Goal: Task Accomplishment & Management: Use online tool/utility

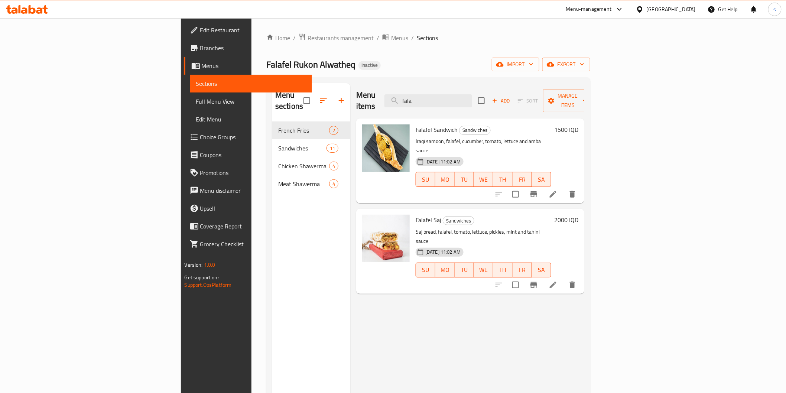
click at [41, 6] on icon at bounding box center [27, 9] width 42 height 9
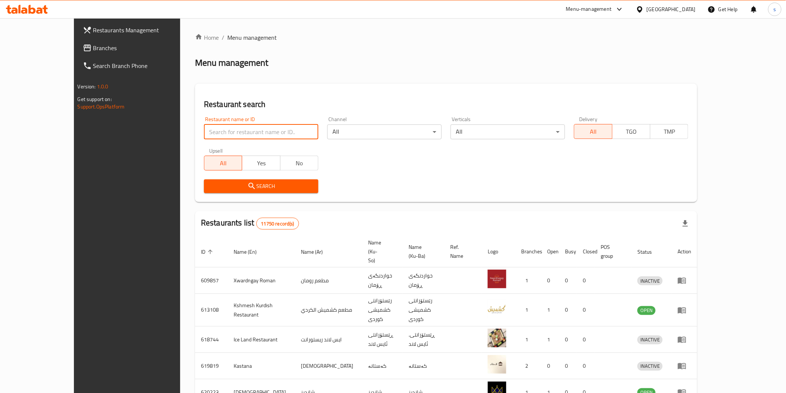
click at [204, 126] on input "search" at bounding box center [261, 131] width 114 height 15
paste input "Chicken Express, Al athameya"
click button "Search" at bounding box center [261, 186] width 114 height 14
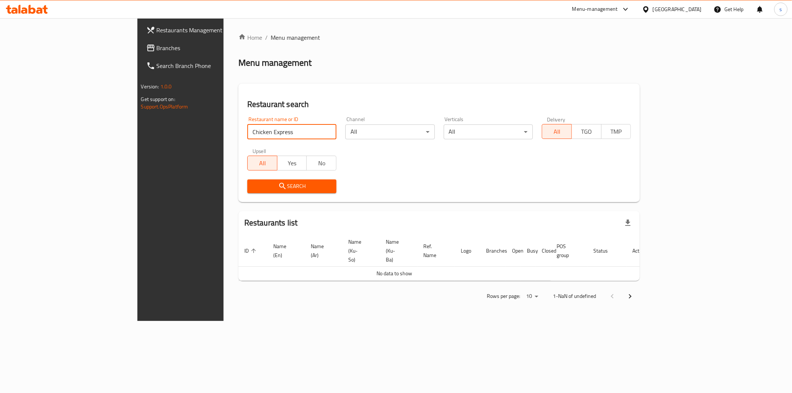
type input "Chicken Express"
click button "Search" at bounding box center [291, 186] width 89 height 14
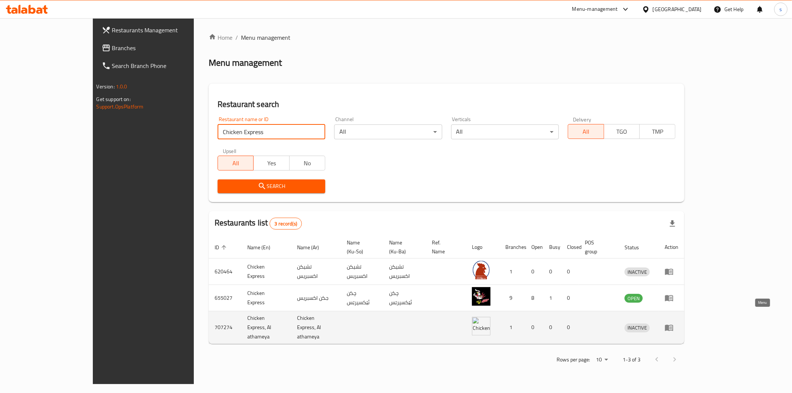
click at [674, 323] on icon "enhanced table" at bounding box center [669, 327] width 9 height 9
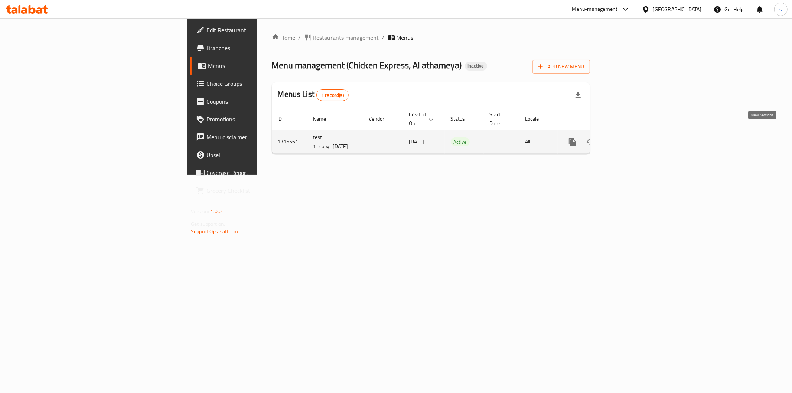
click at [631, 137] on icon "enhanced table" at bounding box center [626, 141] width 9 height 9
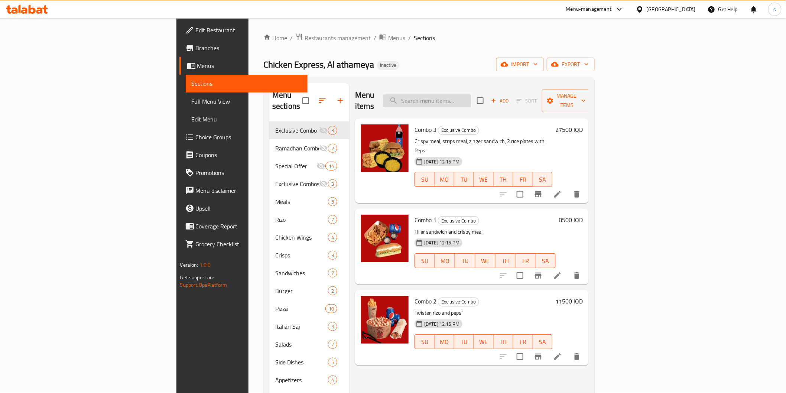
click at [471, 95] on input "search" at bounding box center [427, 100] width 88 height 13
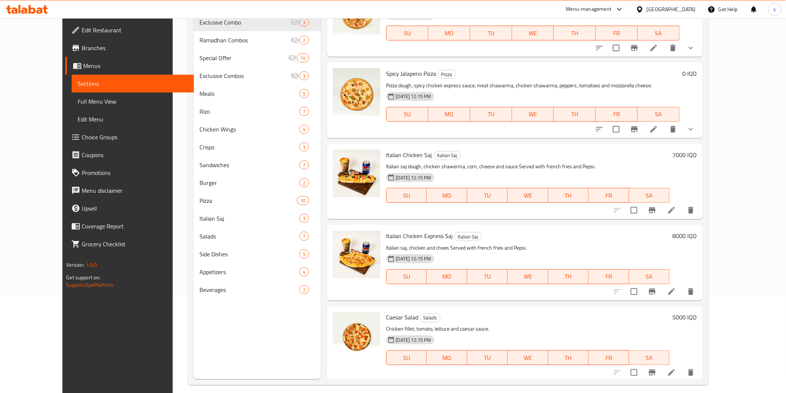
scroll to position [104, 0]
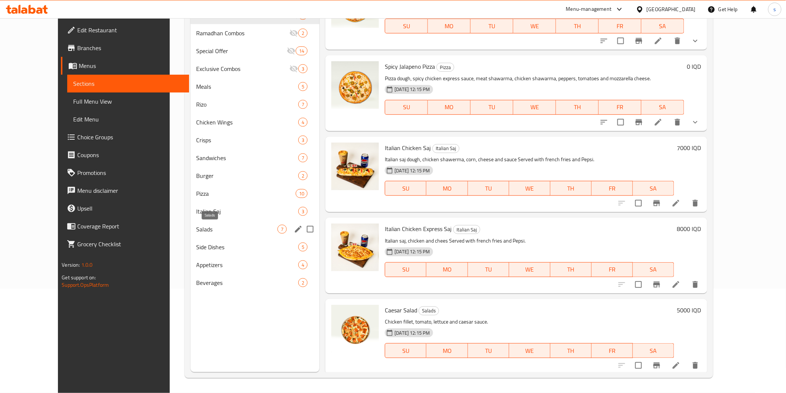
type input "chicken"
click at [237, 231] on span "Salads" at bounding box center [236, 229] width 81 height 9
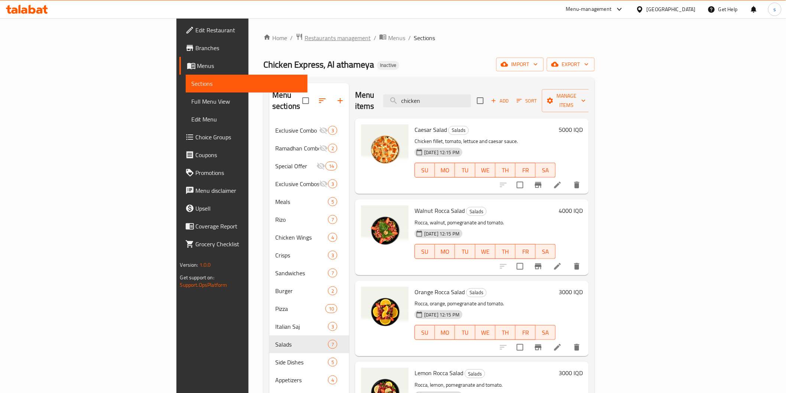
click at [305, 38] on span "Restaurants management" at bounding box center [338, 37] width 66 height 9
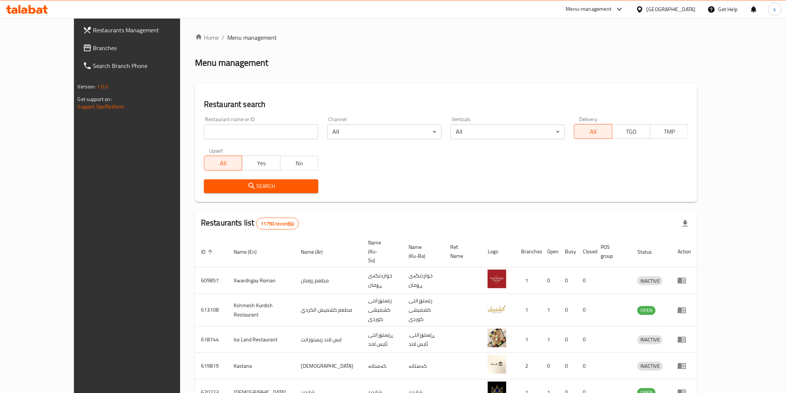
click at [217, 133] on input "search" at bounding box center [261, 131] width 114 height 15
paste input "Alsultan"
type input "Alsultan"
click button "Search" at bounding box center [261, 186] width 114 height 14
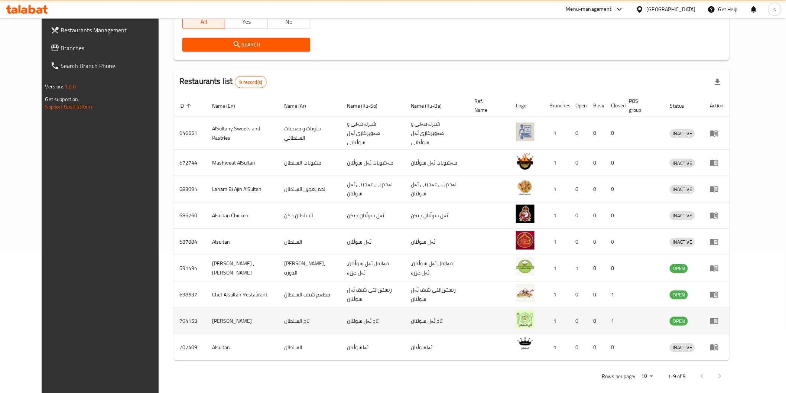
scroll to position [144, 0]
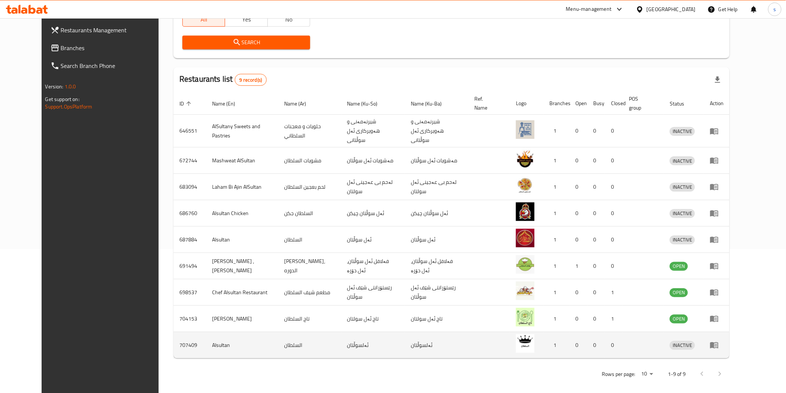
click at [719, 341] on icon "enhanced table" at bounding box center [714, 345] width 9 height 9
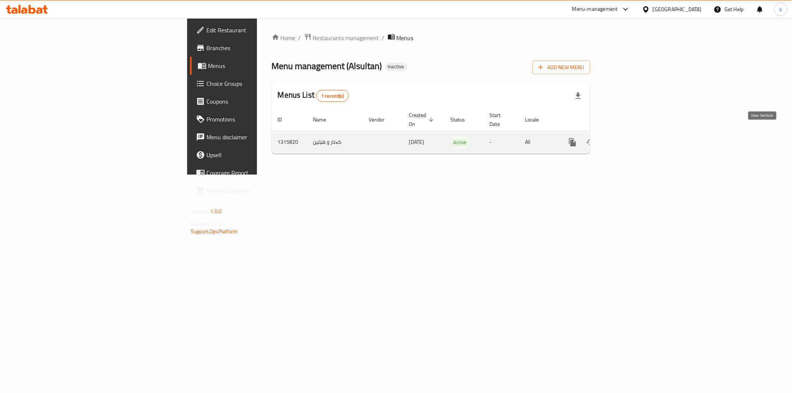
click at [631, 138] on icon "enhanced table" at bounding box center [626, 142] width 9 height 9
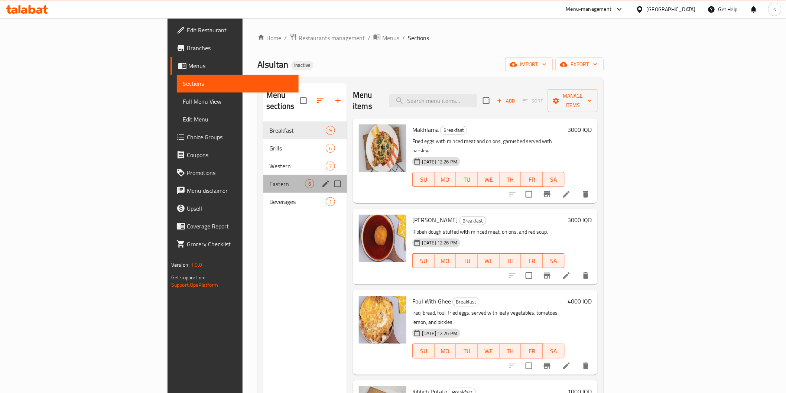
click at [263, 175] on div "Eastern 6" at bounding box center [305, 184] width 84 height 18
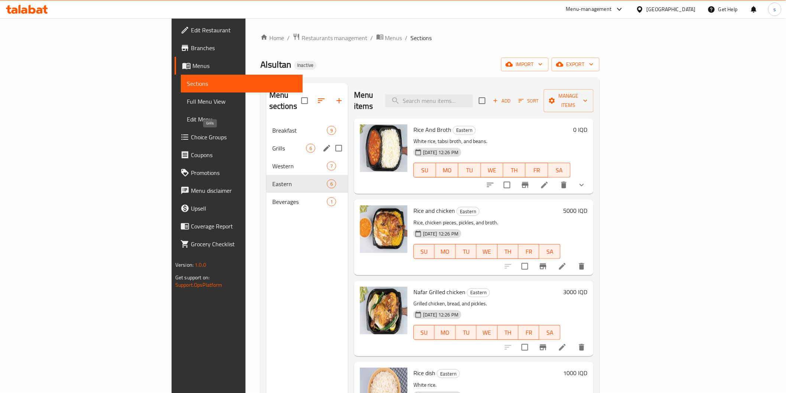
click at [272, 144] on span "Grills" at bounding box center [289, 148] width 34 height 9
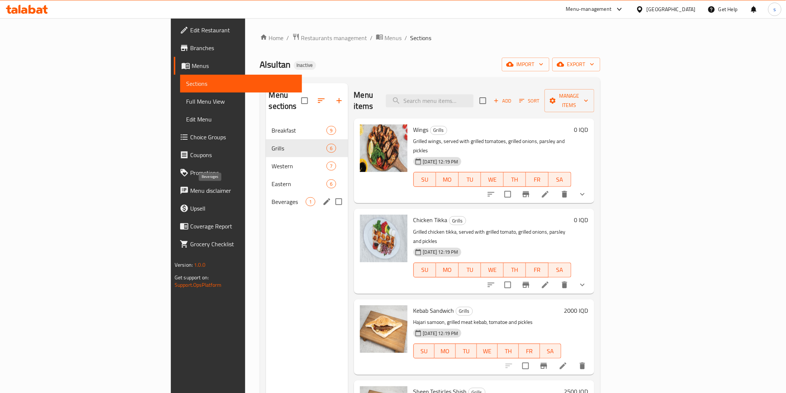
click at [272, 197] on span "Beverages" at bounding box center [289, 201] width 34 height 9
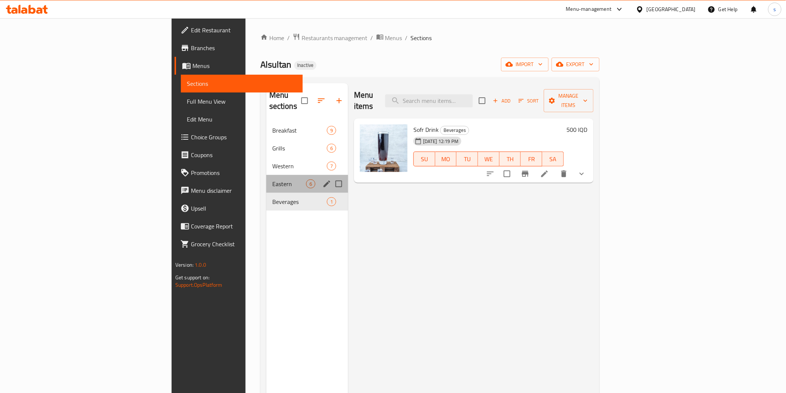
click at [266, 175] on div "Eastern 6" at bounding box center [307, 184] width 82 height 18
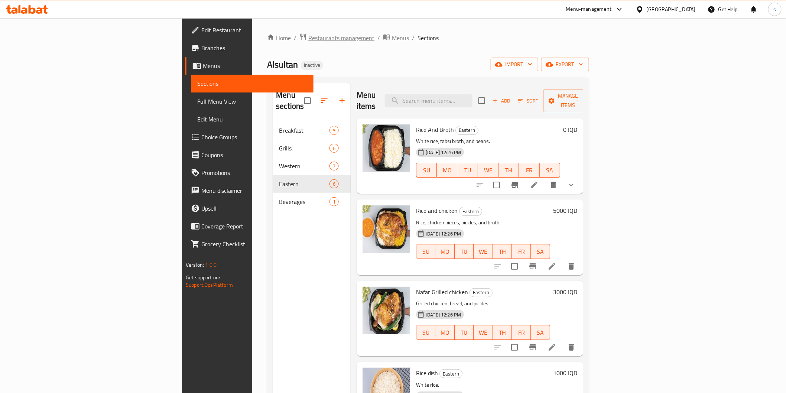
click at [308, 38] on span "Restaurants management" at bounding box center [341, 37] width 66 height 9
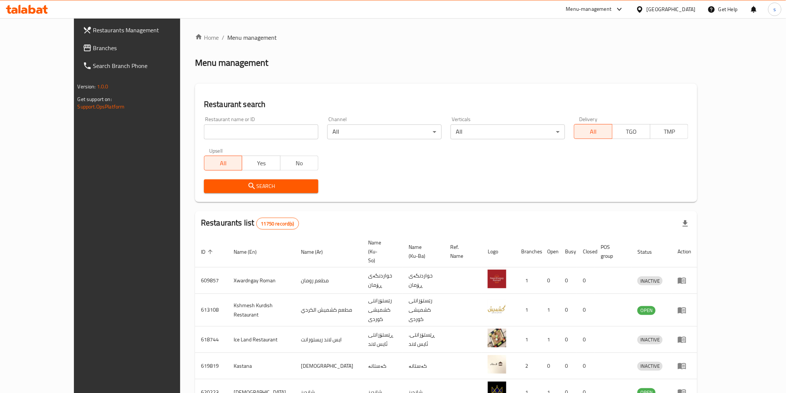
click at [93, 45] on span "Branches" at bounding box center [146, 47] width 106 height 9
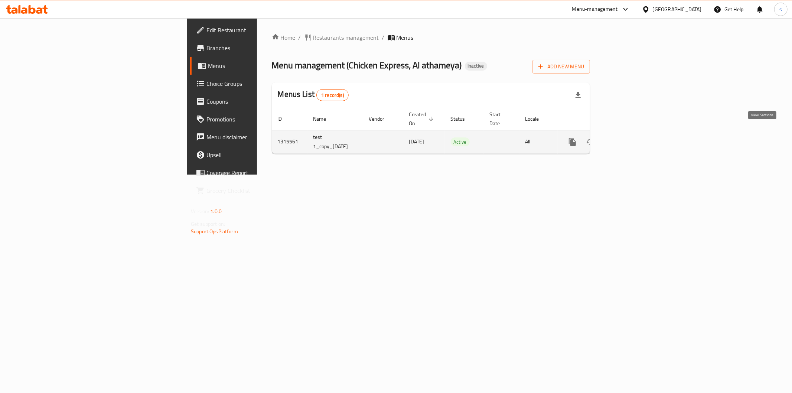
click at [631, 137] on icon "enhanced table" at bounding box center [626, 141] width 9 height 9
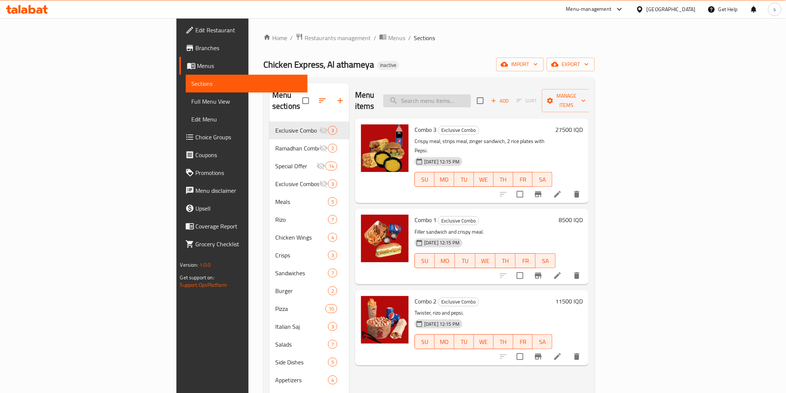
click at [471, 94] on input "search" at bounding box center [427, 100] width 88 height 13
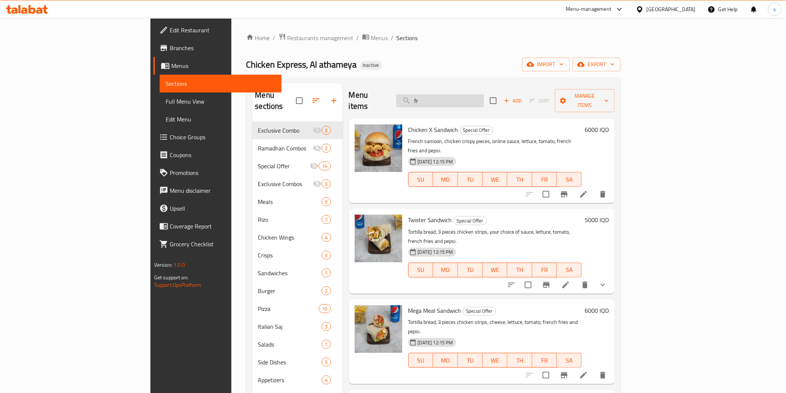
type input "f"
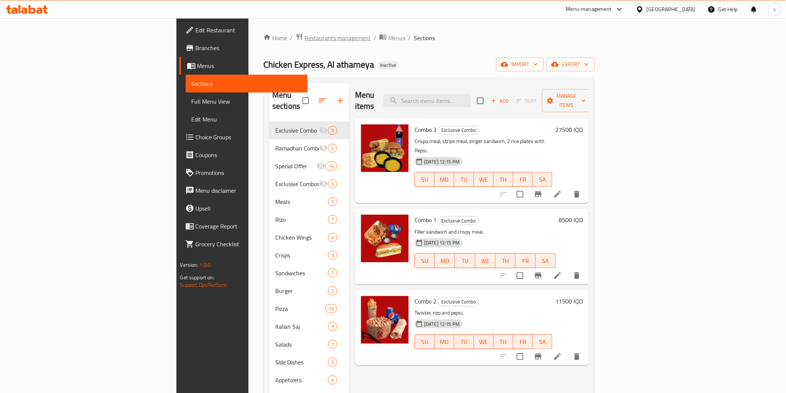
click at [305, 42] on span "Restaurants management" at bounding box center [338, 37] width 66 height 9
